Goal: Transaction & Acquisition: Purchase product/service

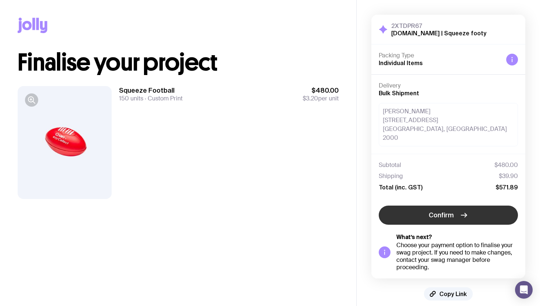
click at [450, 210] on span "Confirm" at bounding box center [441, 214] width 25 height 9
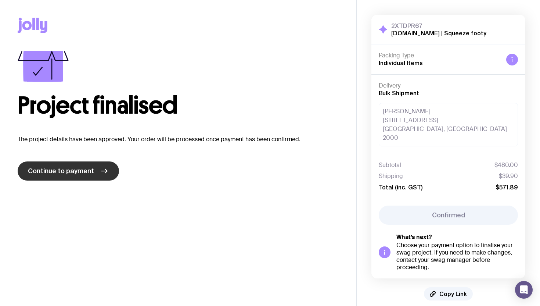
click at [86, 171] on span "Continue to payment" at bounding box center [61, 170] width 66 height 9
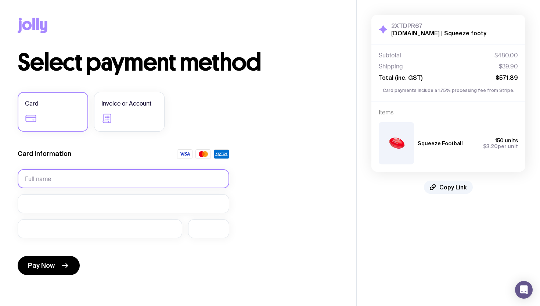
click at [95, 176] on input "text" at bounding box center [124, 178] width 212 height 19
type input "Rohit Grover"
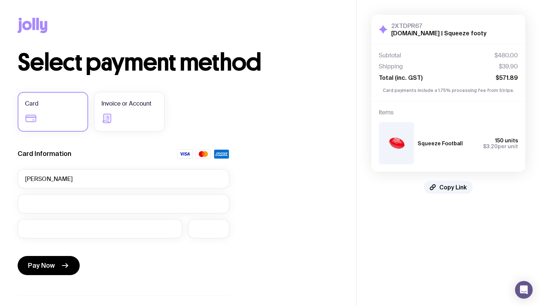
click at [252, 185] on div "Select payment method Card Invoice or Account Card Information Rohit Grover Pay…" at bounding box center [178, 204] width 321 height 306
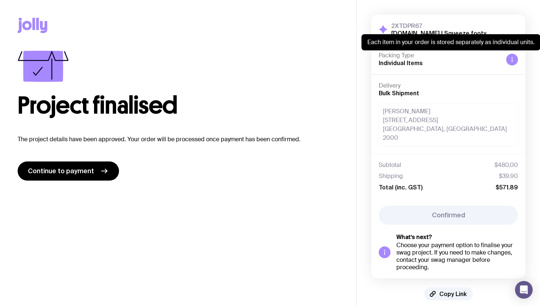
click at [515, 61] on div at bounding box center [512, 60] width 12 height 12
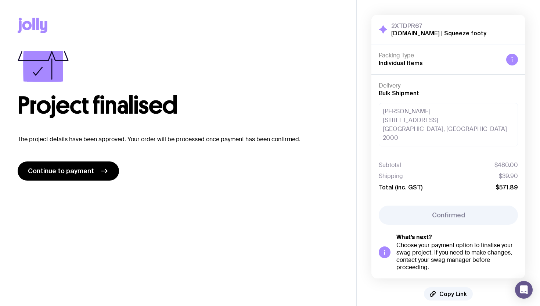
click at [418, 92] on div "Delivery Bulk Shipment" at bounding box center [448, 89] width 139 height 15
click at [419, 126] on div "Rohin Grover 320 Pitt St Sydney, NSW 2000" at bounding box center [448, 124] width 139 height 43
click at [426, 183] on div "Total (inc. GST) $571.89" at bounding box center [448, 186] width 139 height 7
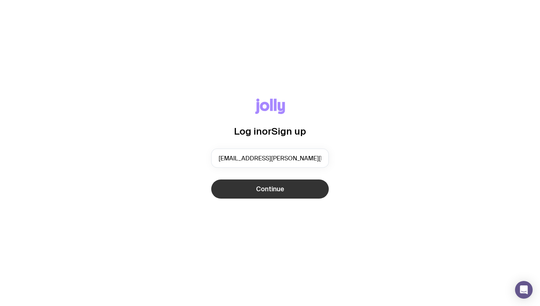
click at [282, 187] on span "Continue" at bounding box center [270, 188] width 28 height 9
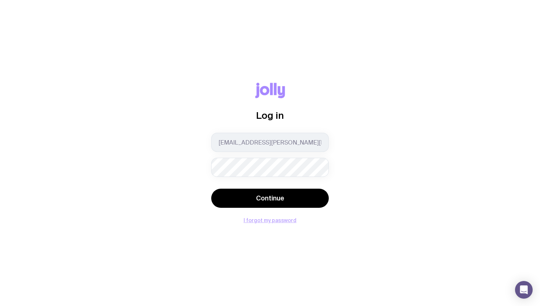
click at [279, 222] on button "I forgot my password" at bounding box center [269, 220] width 53 height 6
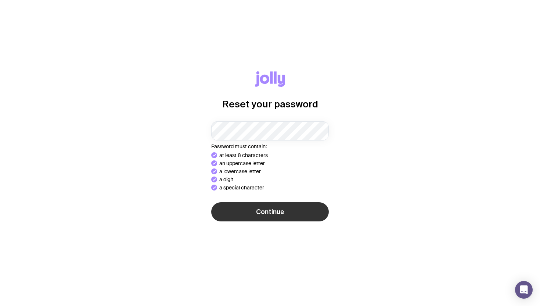
click at [283, 211] on button "Continue" at bounding box center [270, 211] width 118 height 19
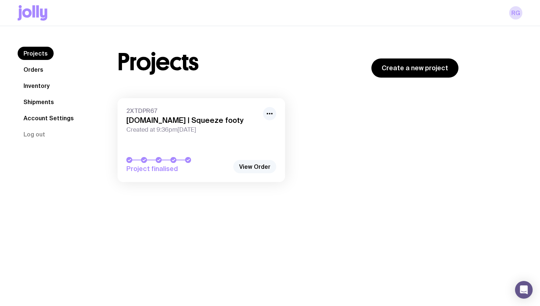
click at [256, 166] on link "View Order" at bounding box center [254, 166] width 43 height 13
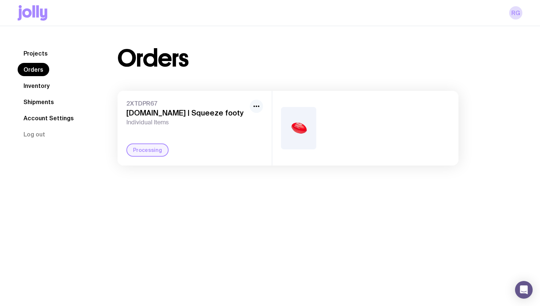
click at [260, 105] on icon "button" at bounding box center [256, 106] width 9 height 9
click at [48, 84] on link "Inventory" at bounding box center [37, 85] width 38 height 13
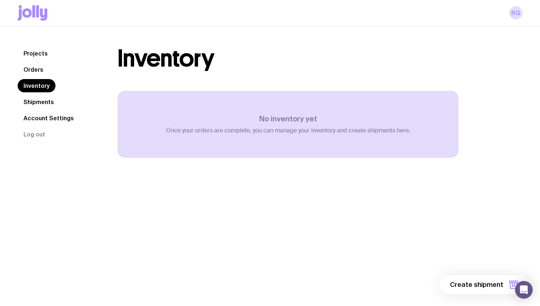
click at [44, 100] on link "Shipments" at bounding box center [39, 101] width 42 height 13
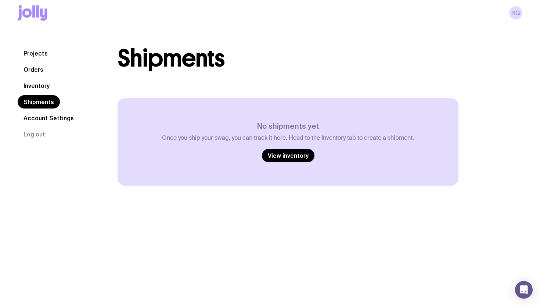
click at [44, 117] on link "Account Settings" at bounding box center [49, 117] width 62 height 13
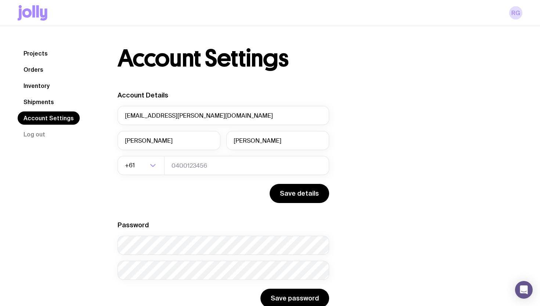
click at [41, 56] on link "Projects" at bounding box center [36, 53] width 36 height 13
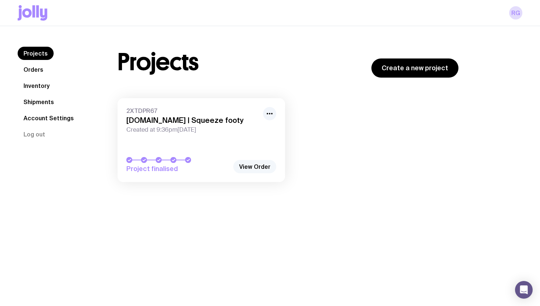
click at [265, 165] on link "View Order" at bounding box center [254, 166] width 43 height 13
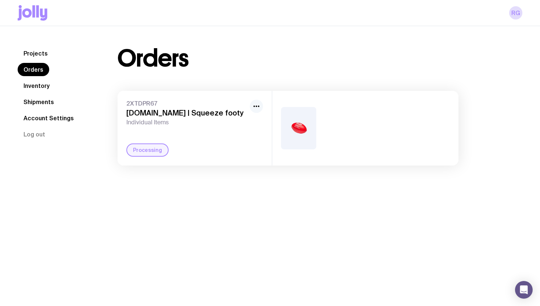
click at [258, 105] on icon "button" at bounding box center [256, 106] width 9 height 9
click at [303, 131] on img at bounding box center [298, 128] width 35 height 42
click at [44, 101] on link "Shipments" at bounding box center [39, 101] width 42 height 13
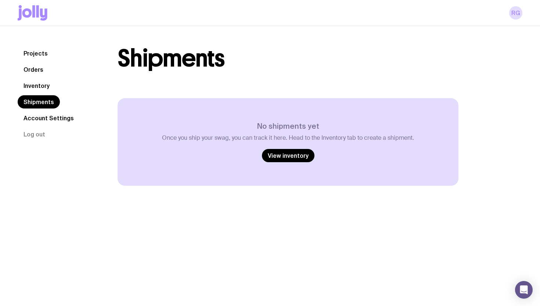
click at [44, 116] on link "Account Settings" at bounding box center [49, 117] width 62 height 13
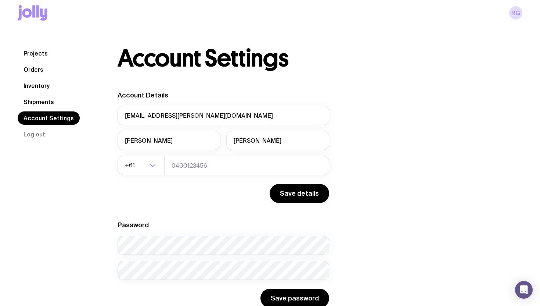
click at [50, 52] on link "Projects" at bounding box center [36, 53] width 36 height 13
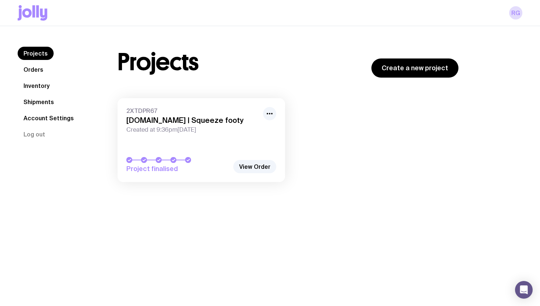
click at [44, 67] on link "Orders" at bounding box center [34, 69] width 32 height 13
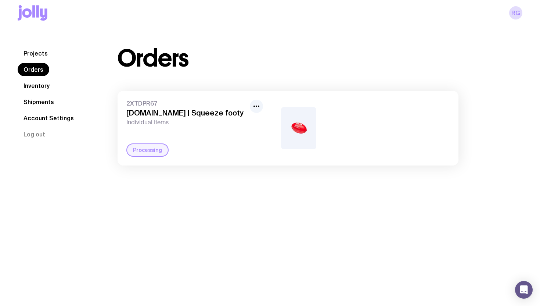
click at [46, 56] on link "Projects" at bounding box center [36, 53] width 36 height 13
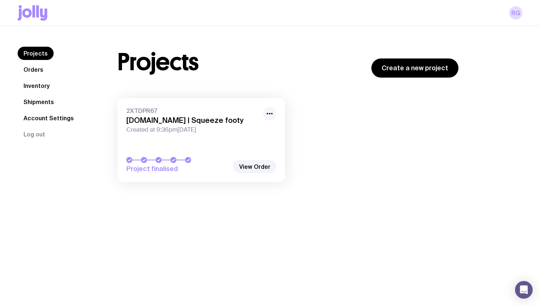
click at [266, 113] on icon "button" at bounding box center [269, 113] width 9 height 9
click at [264, 112] on button "button" at bounding box center [269, 113] width 13 height 13
click at [260, 171] on link "View Order" at bounding box center [254, 166] width 43 height 13
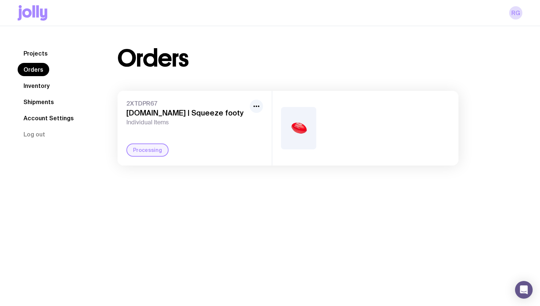
click at [141, 149] on div "Processing" at bounding box center [147, 149] width 42 height 13
